Goal: Transaction & Acquisition: Purchase product/service

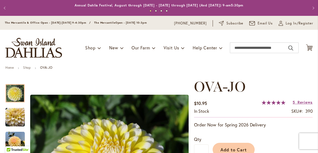
click at [299, 24] on span "Log In/Register" at bounding box center [298, 23] width 27 height 5
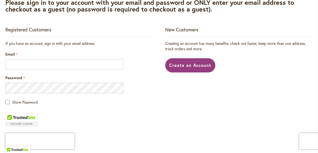
scroll to position [112, 0]
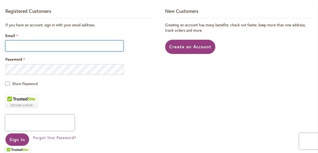
click at [16, 46] on input "Email" at bounding box center [64, 46] width 118 height 11
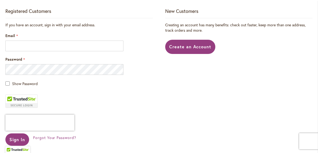
type input "**********"
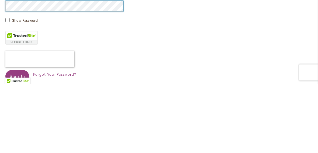
scroll to position [130, 0]
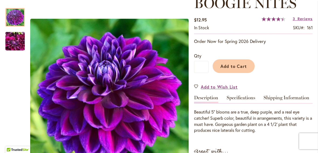
scroll to position [83, 0]
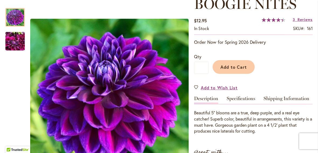
click at [244, 67] on span "Add to Cart" at bounding box center [233, 67] width 27 height 6
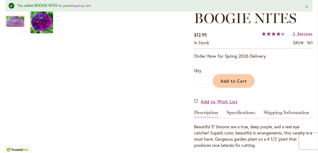
scroll to position [0, 0]
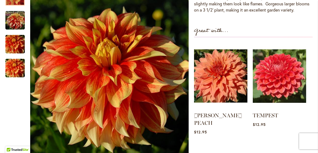
scroll to position [198, 0]
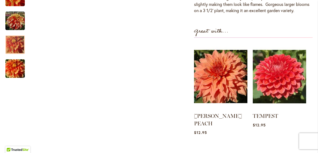
click at [15, 45] on img "FLAMETHROWER" at bounding box center [15, 45] width 39 height 26
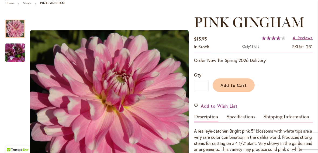
scroll to position [75, 0]
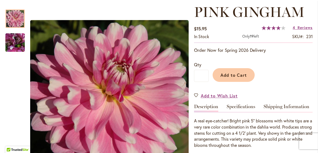
click at [16, 43] on img "PINK GINGHAM" at bounding box center [15, 42] width 39 height 29
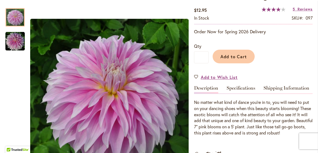
scroll to position [112, 0]
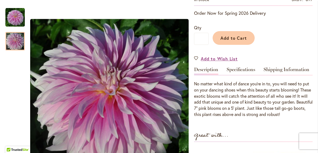
click at [12, 41] on img "Dancin' Queen" at bounding box center [14, 41] width 19 height 19
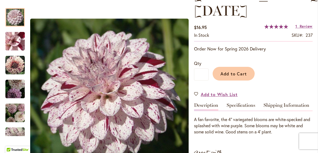
scroll to position [110, 0]
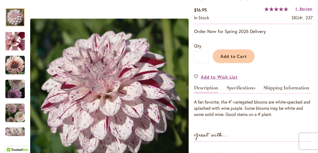
click at [14, 43] on img "HULIN'S CARNIVAL" at bounding box center [15, 41] width 39 height 29
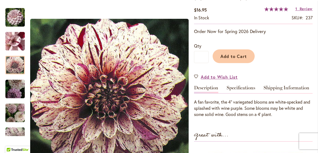
click at [12, 68] on img "HULIN'S CARNIVAL" at bounding box center [14, 65] width 19 height 19
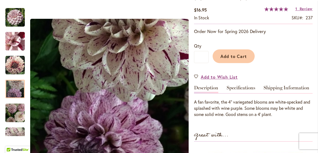
click at [16, 90] on img "HULIN'S CARNIVAL" at bounding box center [14, 89] width 19 height 19
click at [12, 111] on img "HULIN'S CARNIVAL" at bounding box center [14, 113] width 19 height 21
